Goal: Check status: Check status

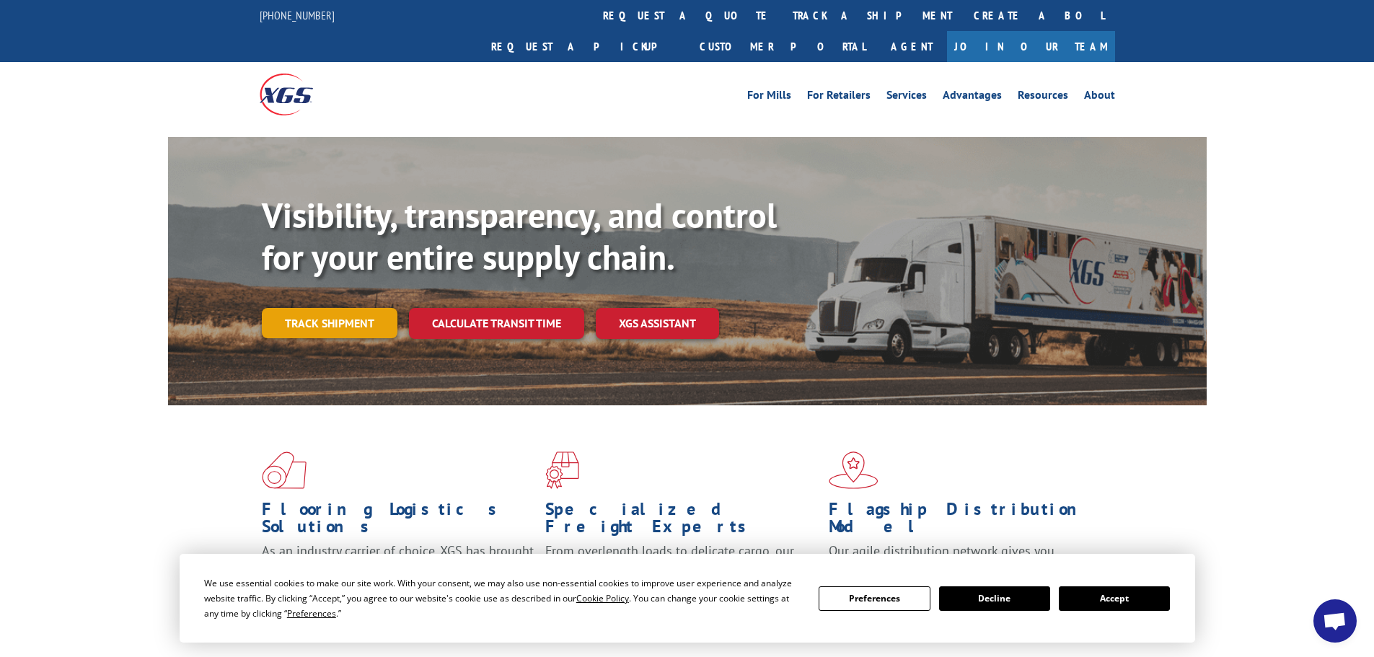
click at [306, 308] on link "Track shipment" at bounding box center [330, 323] width 136 height 30
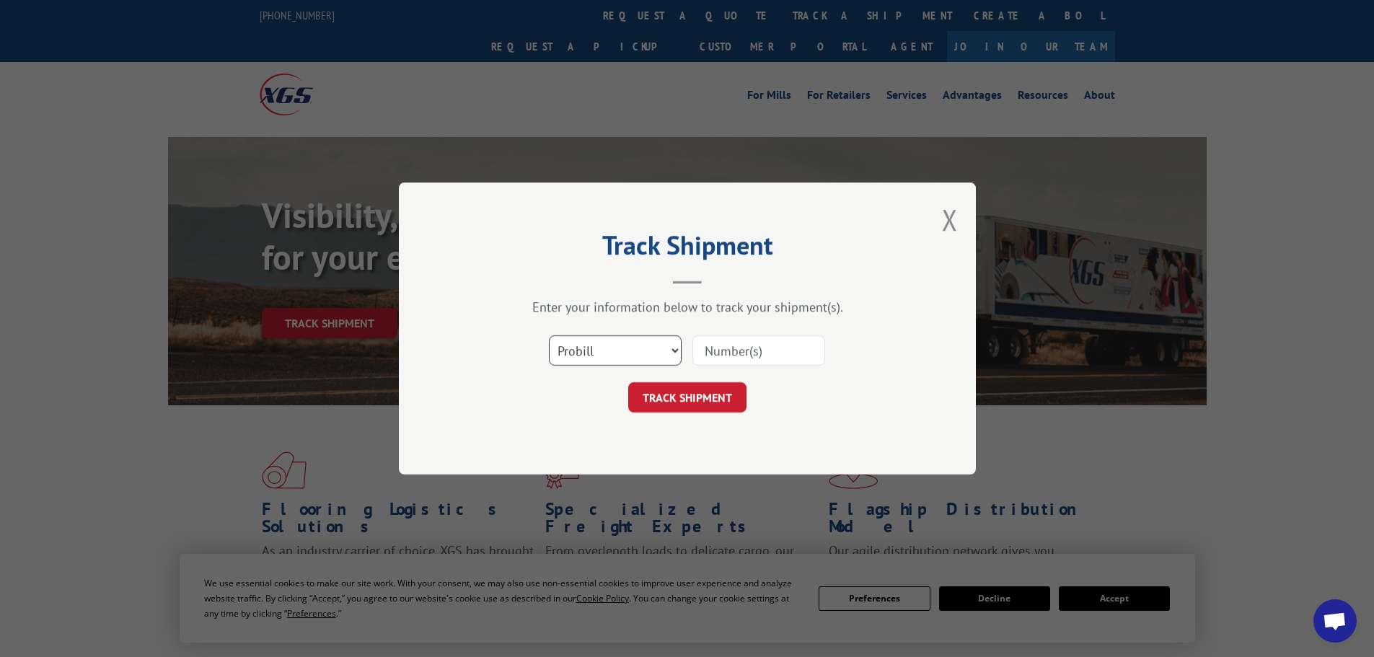
click at [619, 347] on select "Select category... Probill BOL PO" at bounding box center [615, 350] width 133 height 30
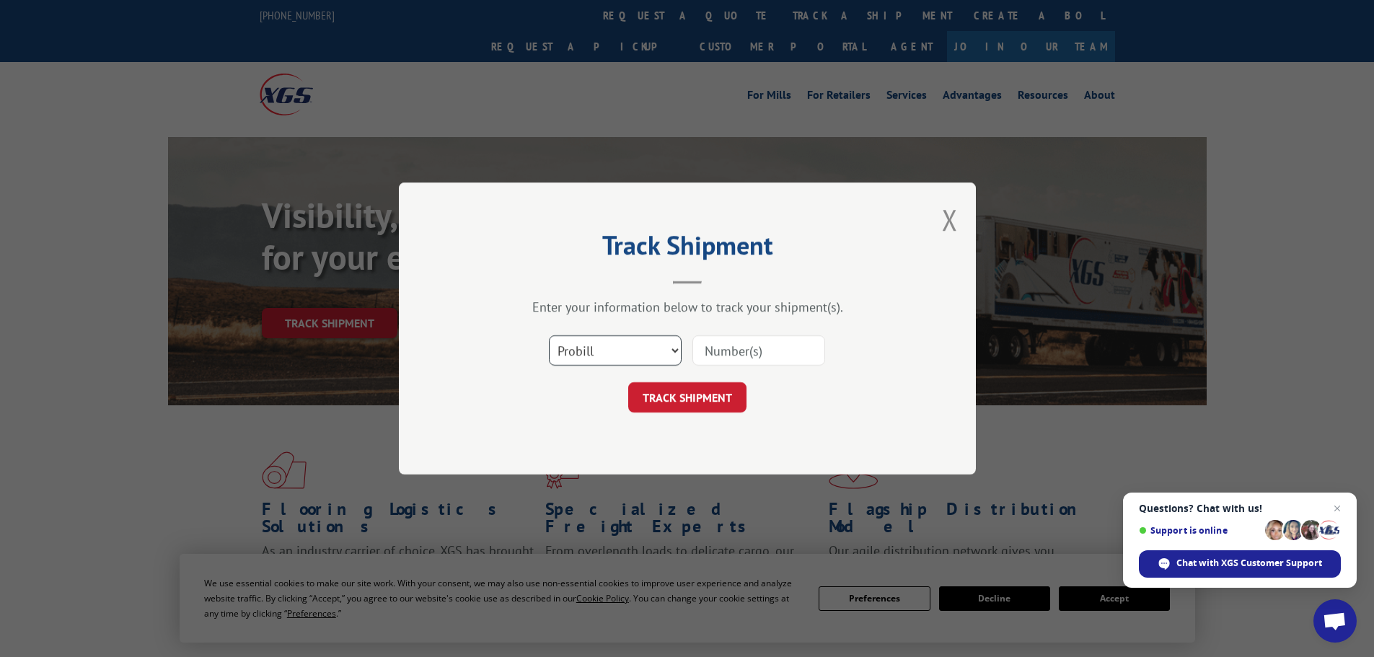
select select "bol"
click at [549, 335] on select "Select category... Probill BOL PO" at bounding box center [615, 350] width 133 height 30
click at [764, 346] on input at bounding box center [758, 350] width 133 height 30
paste input "On this date, email sent to Cx W/ PJA contact info and encouragement to call to…"
type input "On this date, email sent to Cx W/ PJA contact info and encouragement to call to…"
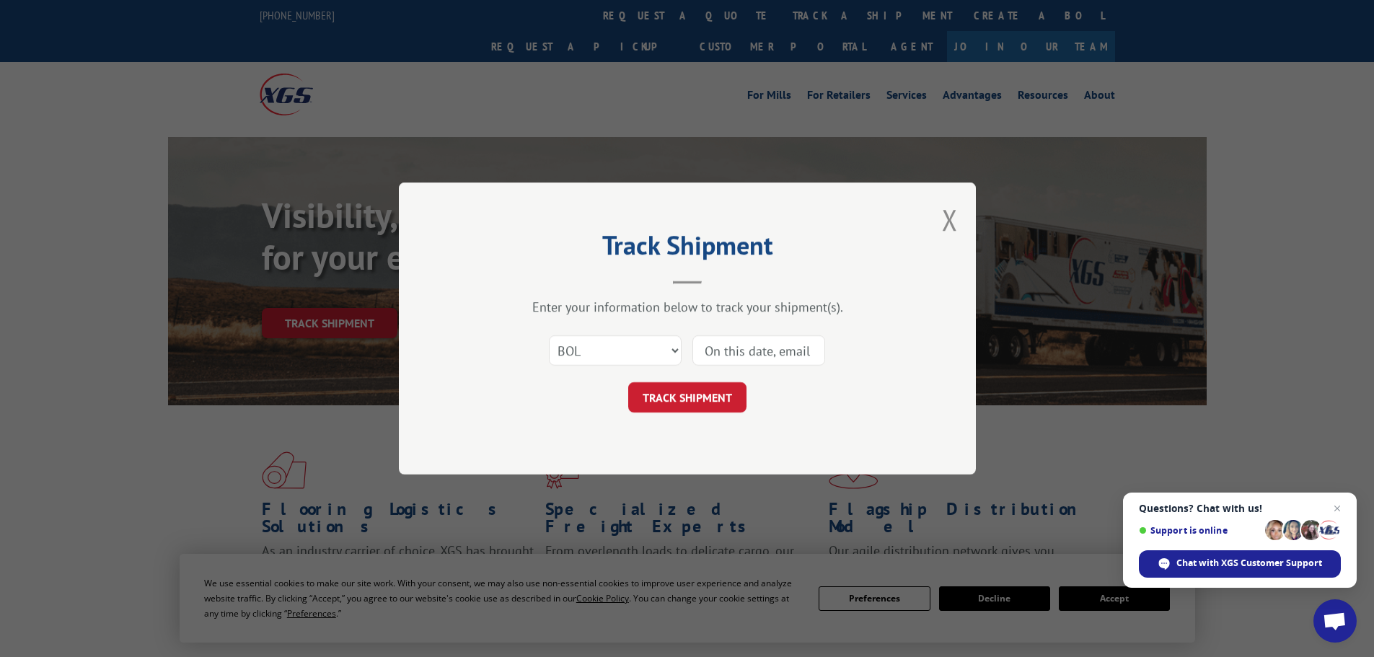
scroll to position [0, 473]
click at [813, 348] on input "On this date, email sent to Cx W/ PJA contact info and encouragement to call to…" at bounding box center [758, 350] width 133 height 30
drag, startPoint x: 813, startPoint y: 348, endPoint x: 661, endPoint y: 354, distance: 152.3
click at [661, 354] on div "Select category... Probill BOL PO On this date, email sent to Cx W/ PJA contact…" at bounding box center [687, 351] width 433 height 48
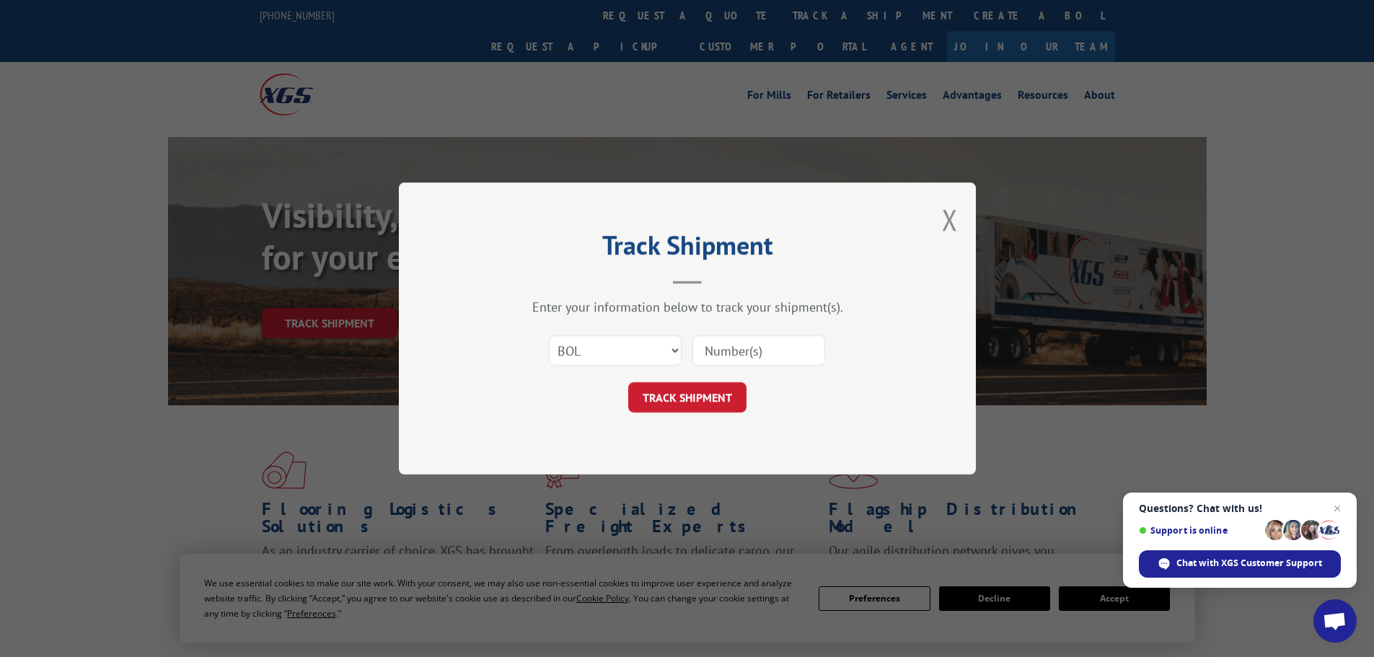
paste input "7087776"
type input "7087776"
click at [716, 396] on button "TRACK SHIPMENT" at bounding box center [687, 397] width 118 height 30
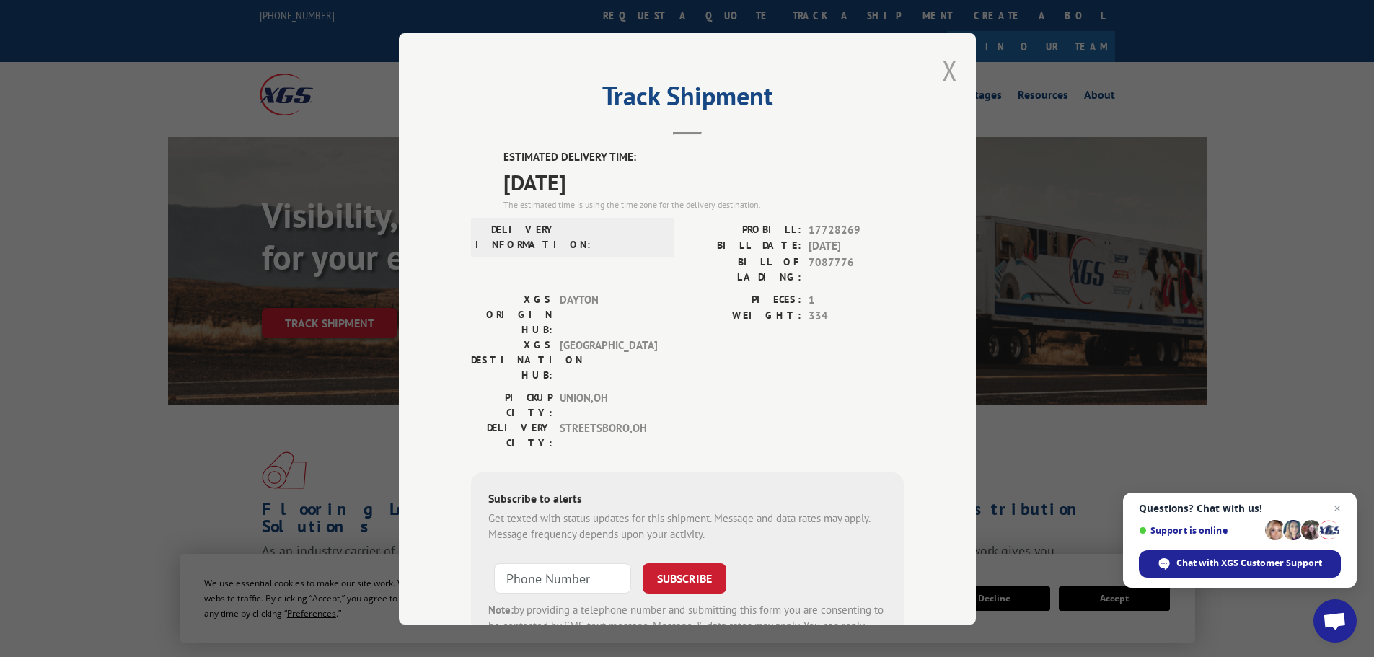
click at [944, 67] on button "Close modal" at bounding box center [950, 70] width 16 height 38
